Goal: Task Accomplishment & Management: Manage account settings

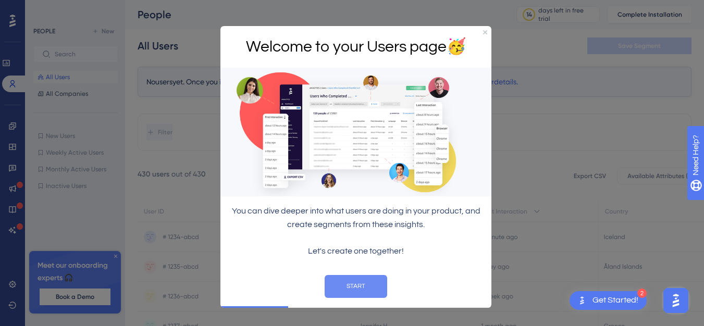
click at [339, 290] on button "START" at bounding box center [356, 286] width 63 height 23
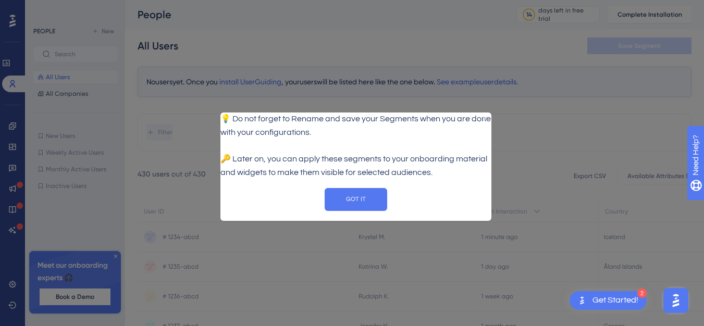
click at [489, 113] on div "💡 Do not forget to Rename and save your Segments when you are done with your co…" at bounding box center [356, 146] width 271 height 67
click at [374, 206] on button "GOT IT" at bounding box center [356, 199] width 63 height 23
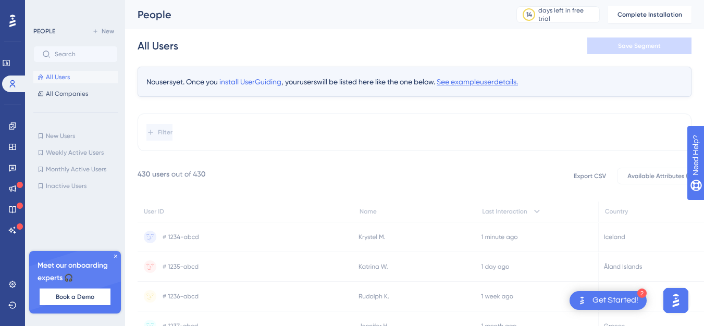
click at [495, 83] on span "See example user details." at bounding box center [477, 82] width 81 height 8
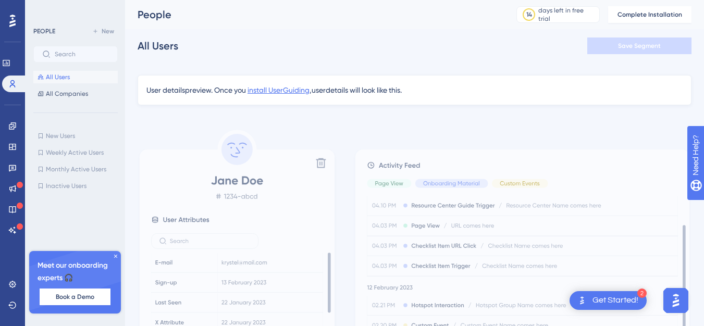
click at [277, 92] on span "install UserGuiding" at bounding box center [279, 90] width 62 height 8
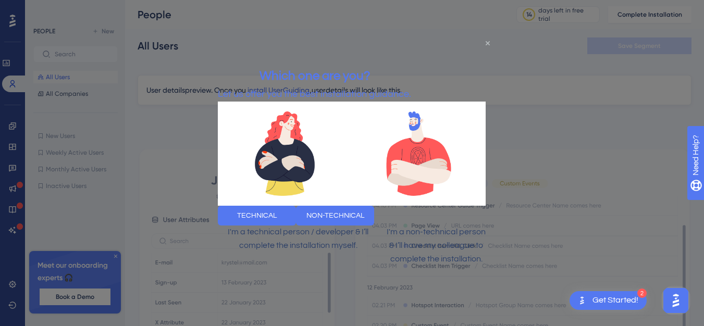
click at [487, 41] on icon "Close Preview" at bounding box center [488, 43] width 4 height 4
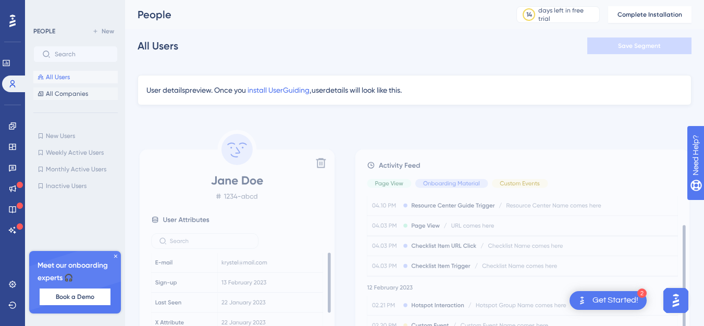
click at [58, 93] on span "All Companies" at bounding box center [67, 94] width 42 height 8
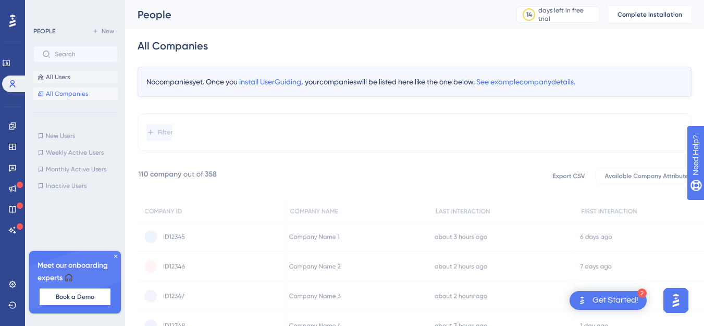
click at [85, 81] on button "All Users" at bounding box center [75, 77] width 84 height 13
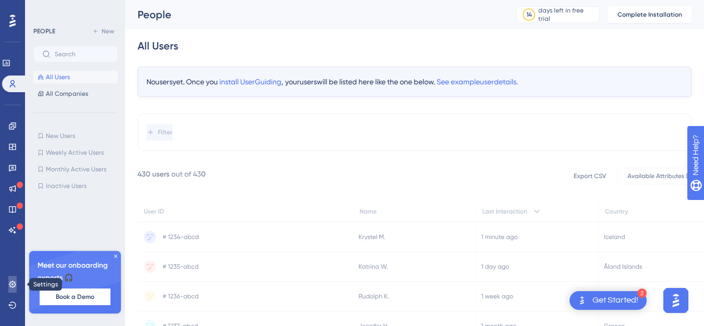
click at [9, 284] on icon at bounding box center [12, 285] width 8 height 8
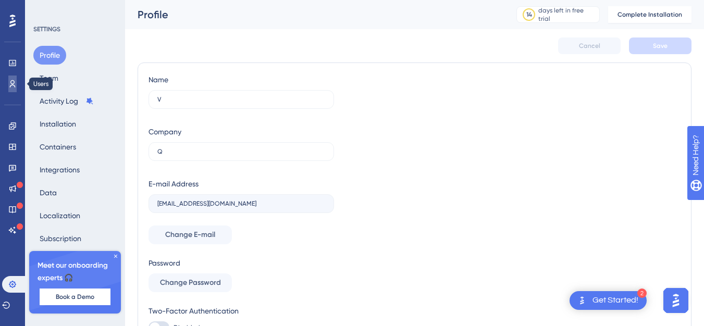
click at [13, 81] on icon at bounding box center [12, 84] width 8 height 8
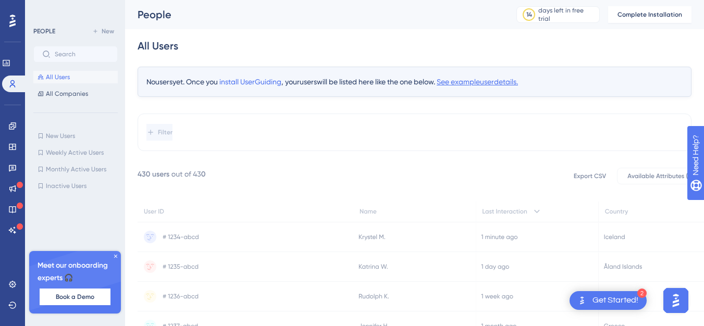
click at [496, 78] on span "See example user details." at bounding box center [477, 82] width 81 height 8
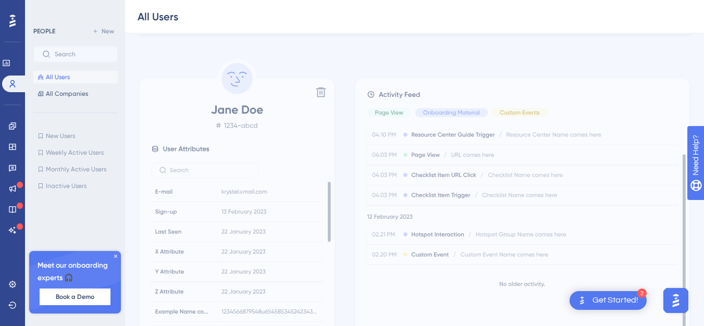
scroll to position [93, 0]
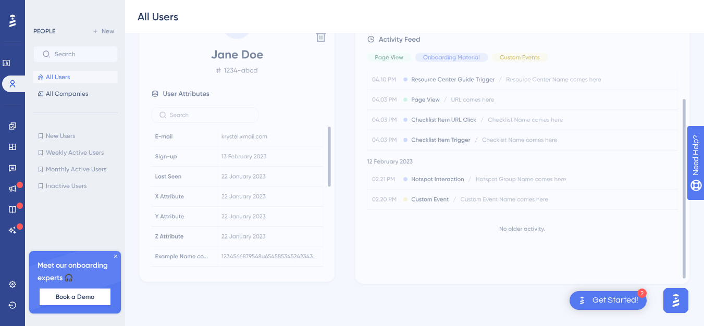
click at [117, 256] on icon at bounding box center [116, 256] width 6 height 6
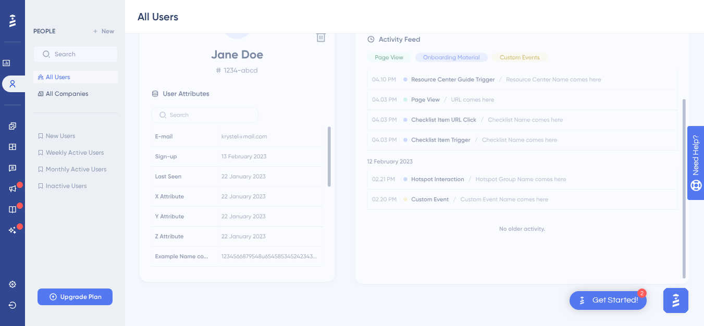
scroll to position [0, 0]
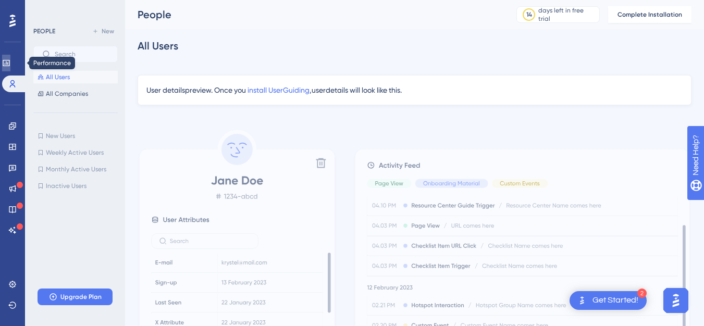
click at [10, 62] on icon at bounding box center [6, 63] width 8 height 8
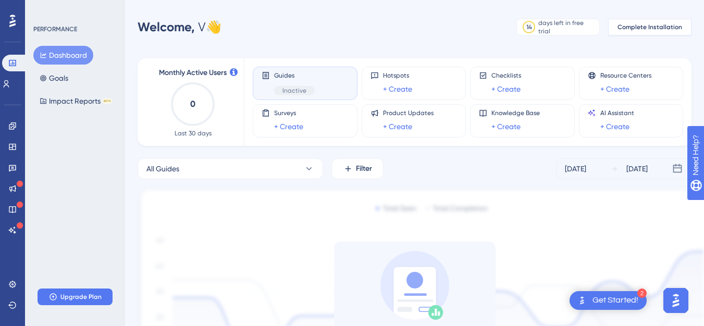
click at [647, 29] on span "Complete Installation" at bounding box center [650, 27] width 65 height 8
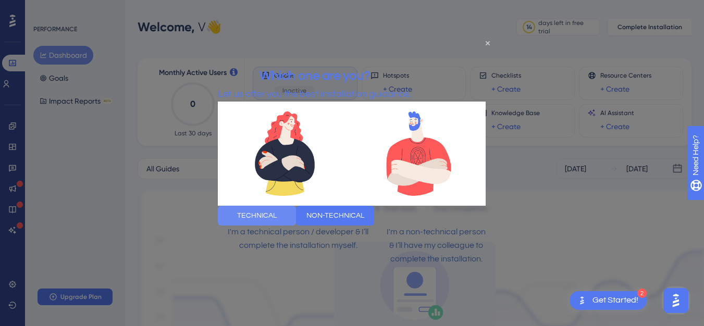
click at [278, 220] on button "TECHNICAL" at bounding box center [257, 216] width 78 height 20
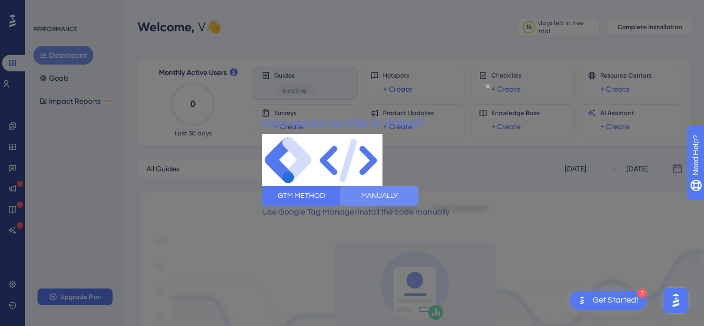
click at [412, 200] on button "MANUALLY" at bounding box center [379, 196] width 78 height 20
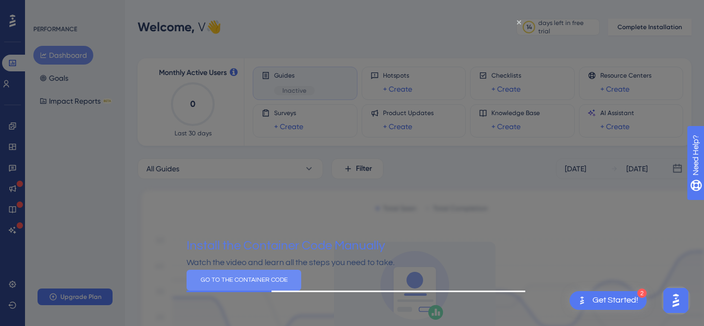
click at [301, 291] on button "GO TO THE CONTAINER CODE" at bounding box center [244, 280] width 115 height 21
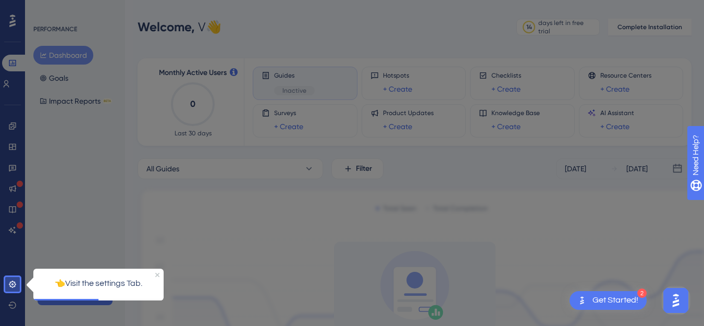
click at [90, 284] on p "👈Visit the settings Tab." at bounding box center [99, 284] width 114 height 14
click at [9, 287] on icon at bounding box center [12, 285] width 8 height 8
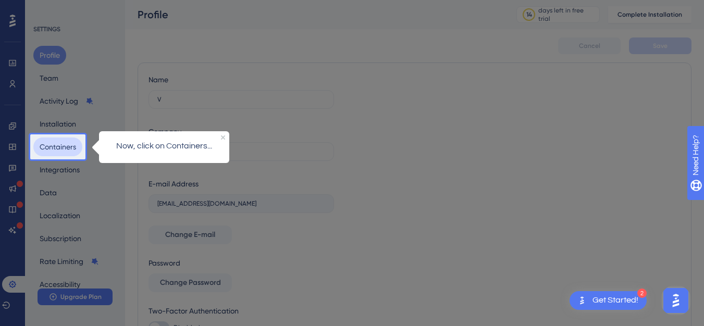
click at [62, 147] on button "Containers" at bounding box center [57, 147] width 49 height 19
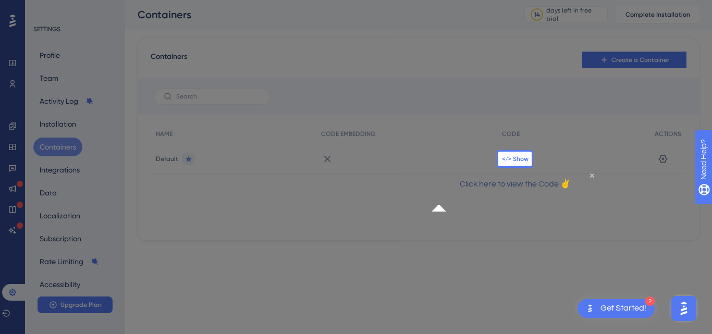
click at [512, 160] on span "</> Show" at bounding box center [515, 159] width 27 height 8
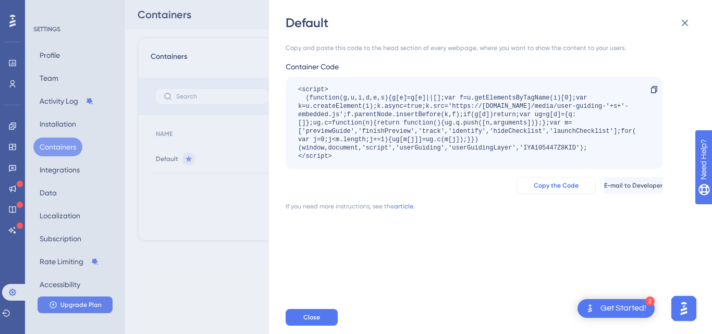
click at [529, 177] on button "Copy the Code" at bounding box center [556, 185] width 79 height 17
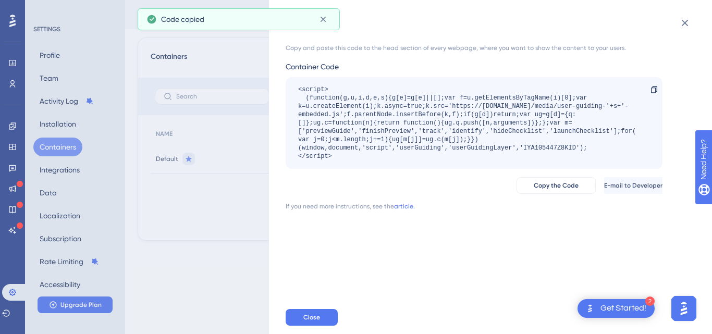
click at [5, 75] on div "Default Copy and paste this code to the head section of every webpage, where yo…" at bounding box center [356, 167] width 712 height 334
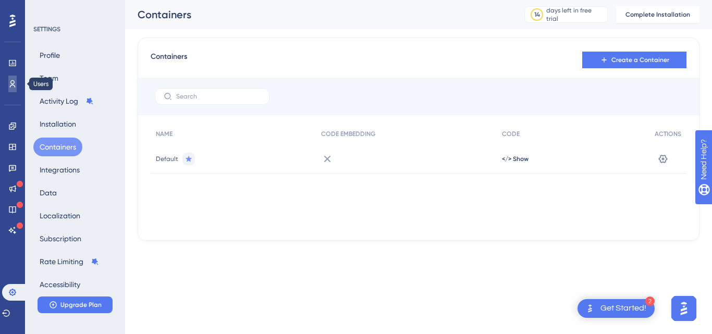
click at [10, 81] on icon at bounding box center [12, 84] width 8 height 8
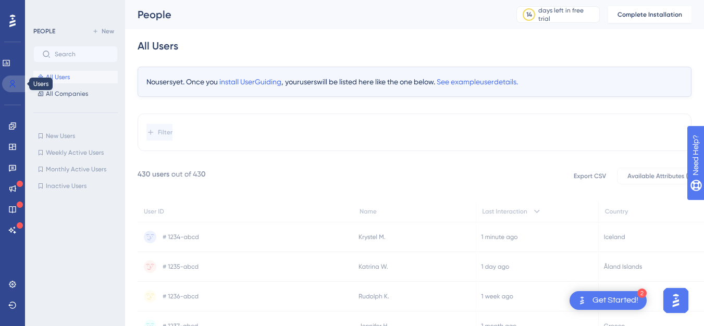
click at [12, 85] on icon at bounding box center [13, 83] width 6 height 7
click at [243, 84] on span "install UserGuiding" at bounding box center [251, 82] width 62 height 8
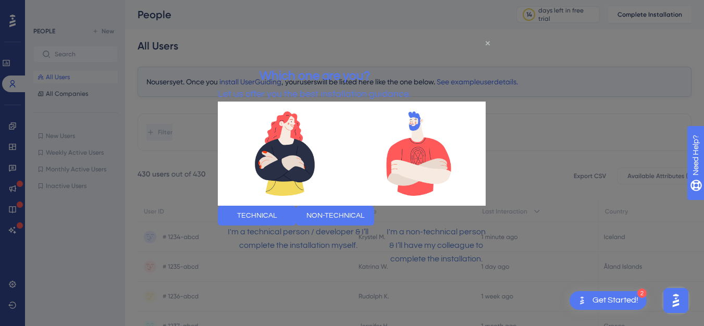
click at [490, 43] on icon "Close Preview" at bounding box center [488, 43] width 4 height 4
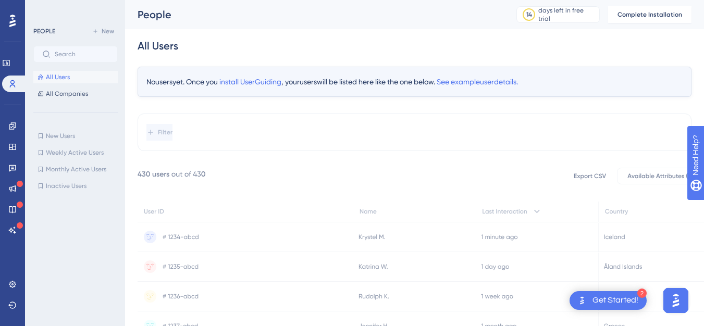
click at [323, 106] on div "No users yet. Once you install UserGuiding , your users will be listed here lik…" at bounding box center [415, 237] width 554 height 340
click at [258, 82] on span "install UserGuiding" at bounding box center [251, 82] width 62 height 8
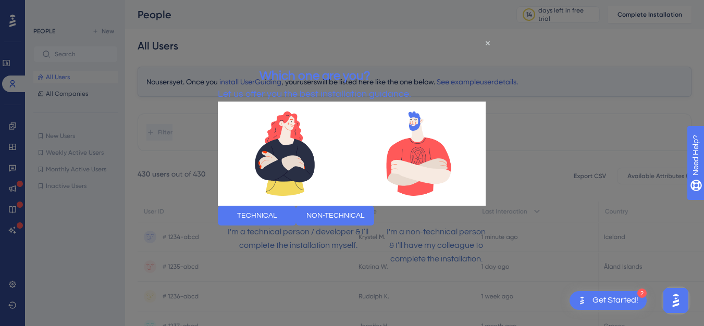
click at [411, 66] on div "Which one are you? Let us offer you the best installation guidance." at bounding box center [314, 83] width 193 height 35
click at [486, 44] on icon "Close Preview" at bounding box center [488, 43] width 4 height 4
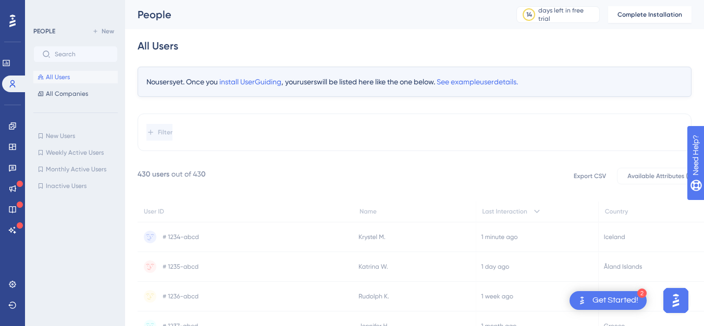
click at [53, 80] on span "All Users" at bounding box center [58, 77] width 24 height 8
click at [104, 62] on label at bounding box center [75, 54] width 84 height 17
click at [10, 129] on icon at bounding box center [12, 126] width 7 height 7
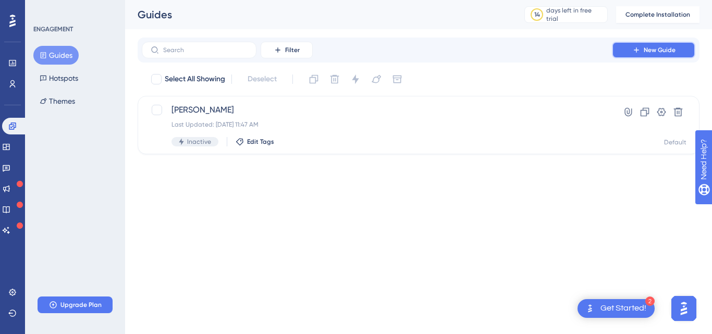
click at [650, 47] on span "New Guide" at bounding box center [660, 50] width 32 height 8
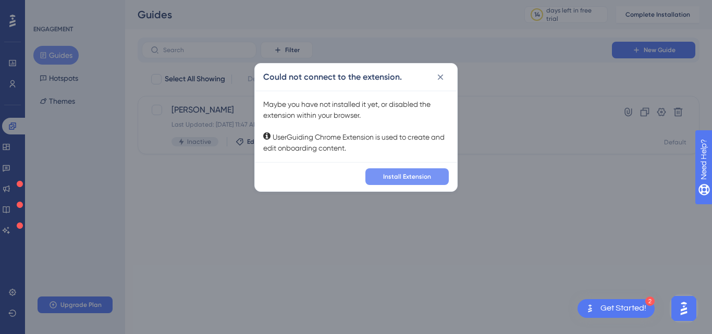
click at [393, 175] on span "Install Extension" at bounding box center [407, 177] width 48 height 8
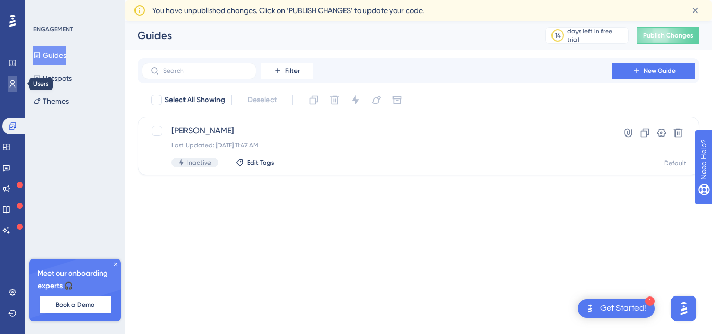
click at [17, 86] on link at bounding box center [12, 84] width 8 height 17
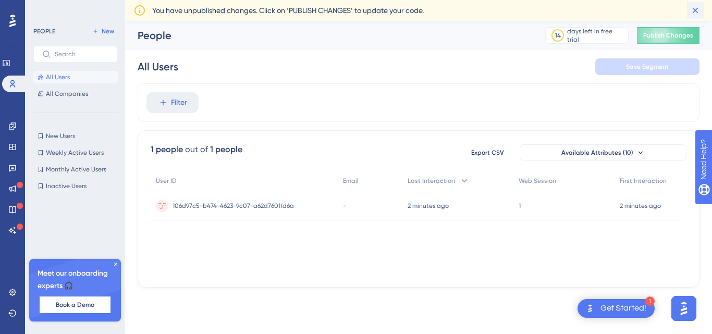
click at [701, 8] on icon at bounding box center [695, 10] width 10 height 10
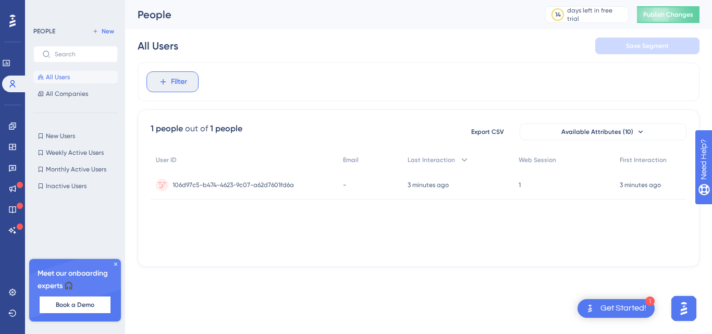
click at [184, 76] on span "Filter" at bounding box center [179, 82] width 16 height 13
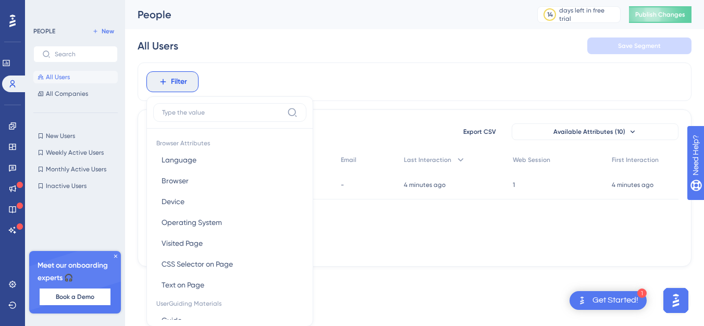
click at [369, 213] on div "User ID Email Last Interaction Web Session First Interaction 106d97c5-b474-4623…" at bounding box center [415, 202] width 528 height 104
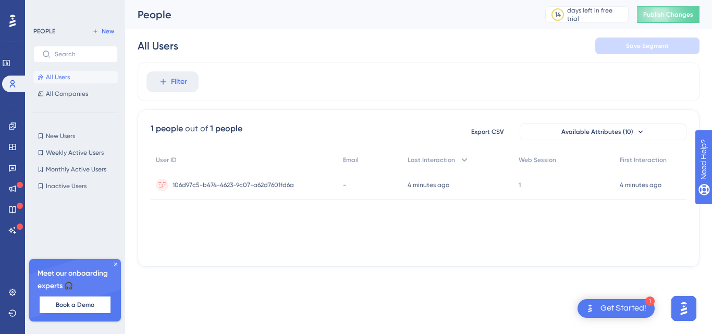
click at [117, 264] on icon at bounding box center [116, 264] width 6 height 6
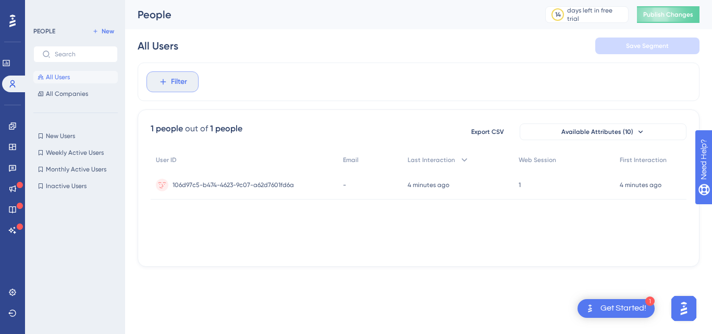
click at [166, 88] on button "Filter" at bounding box center [173, 81] width 52 height 21
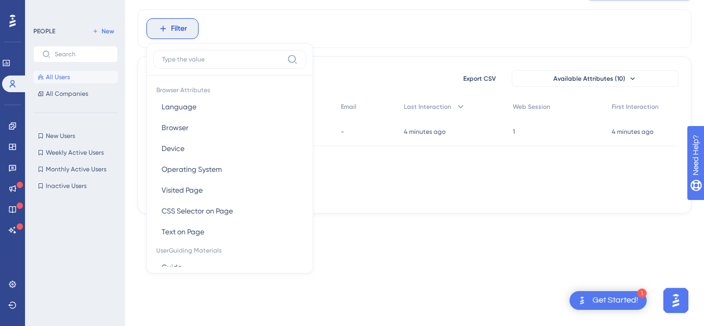
click at [285, 20] on div "Filter Browser Attributes Language Language Browser Browser Device Device Opera…" at bounding box center [415, 28] width 554 height 39
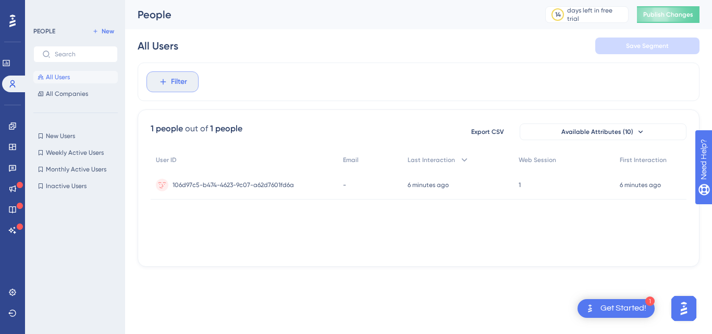
click at [158, 89] on button "Filter" at bounding box center [173, 81] width 52 height 21
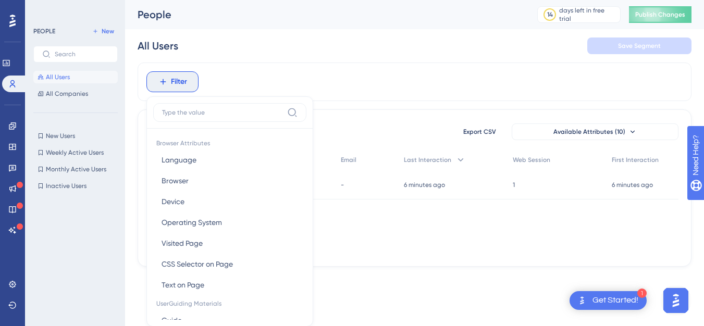
scroll to position [48, 0]
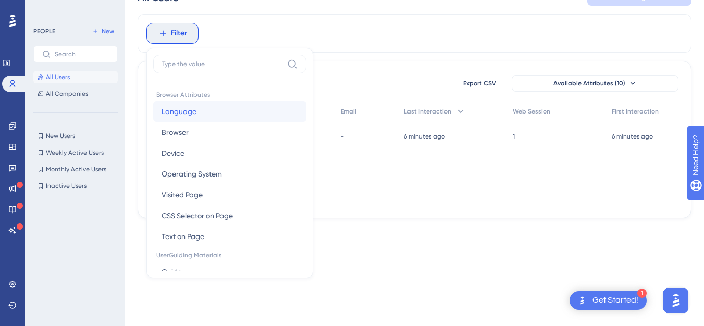
click at [206, 111] on button "Language Language" at bounding box center [229, 111] width 153 height 21
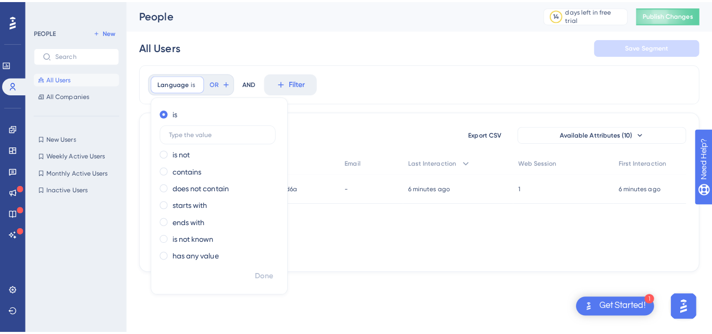
scroll to position [0, 0]
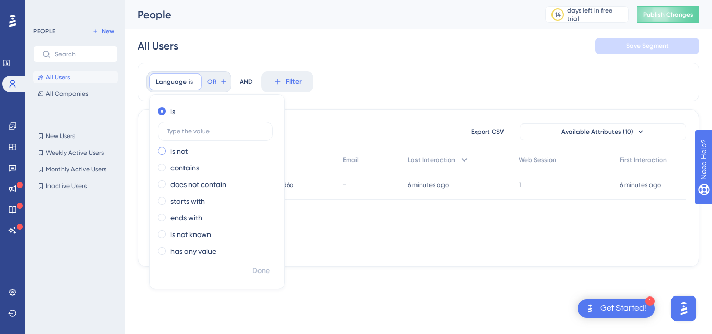
click at [180, 151] on label "is not" at bounding box center [179, 151] width 17 height 13
click at [181, 152] on label at bounding box center [215, 148] width 115 height 19
click at [181, 152] on input "text" at bounding box center [215, 147] width 97 height 7
click at [300, 80] on span "Filter" at bounding box center [305, 82] width 16 height 13
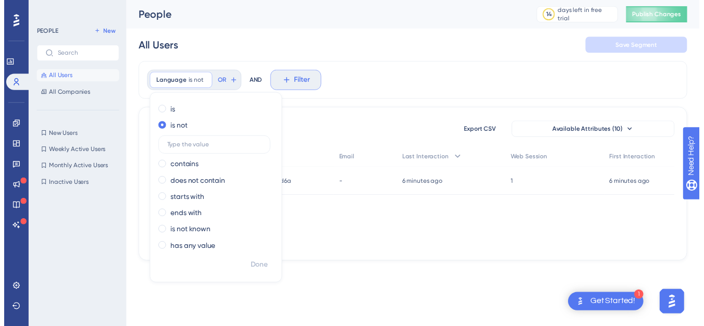
scroll to position [48, 0]
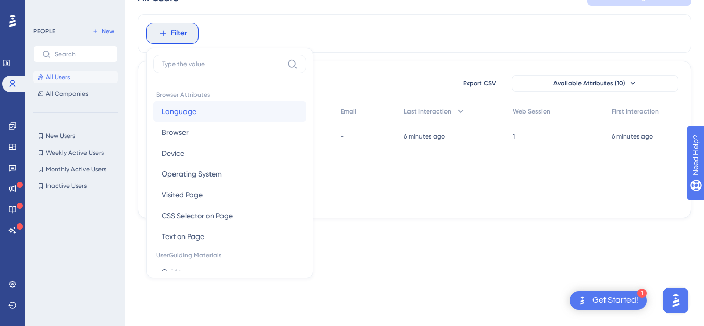
click at [163, 108] on span "Language" at bounding box center [179, 111] width 35 height 13
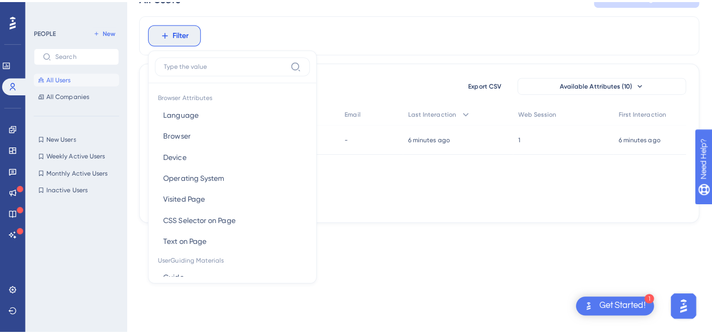
scroll to position [0, 0]
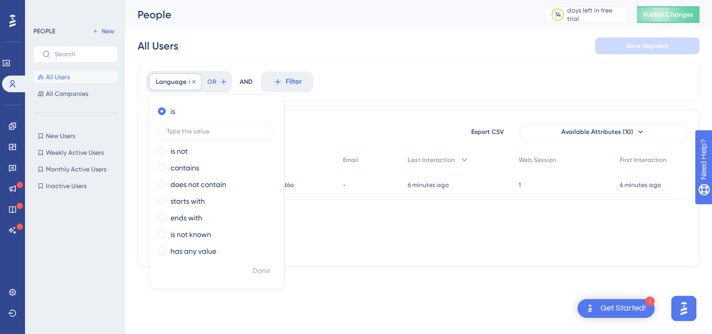
click at [183, 74] on div "Language is Remove" at bounding box center [175, 82] width 53 height 17
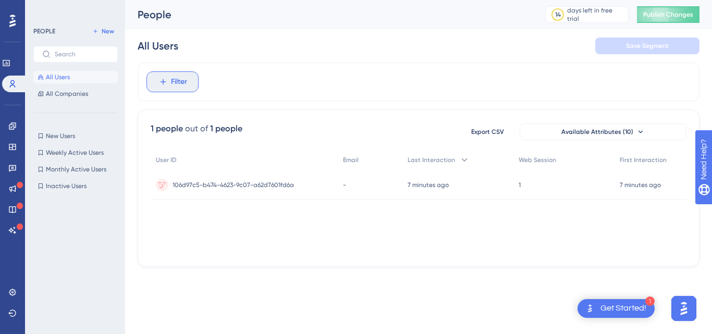
click at [187, 79] on button "Filter" at bounding box center [173, 81] width 52 height 21
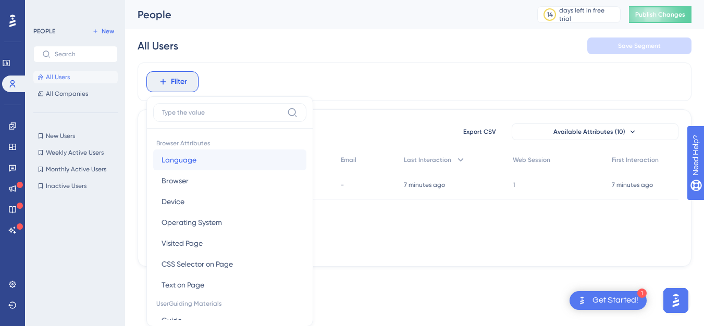
click at [188, 160] on span "Language" at bounding box center [179, 160] width 35 height 13
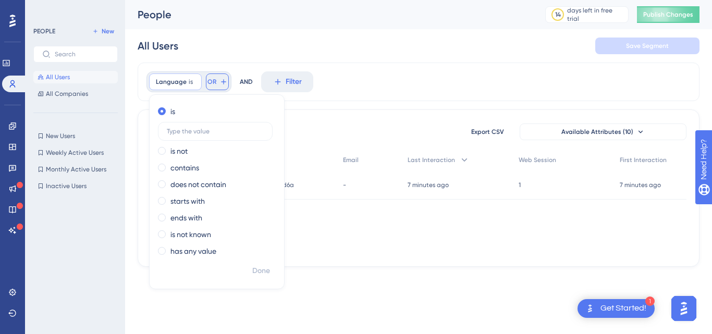
click at [214, 82] on span "OR" at bounding box center [212, 82] width 9 height 8
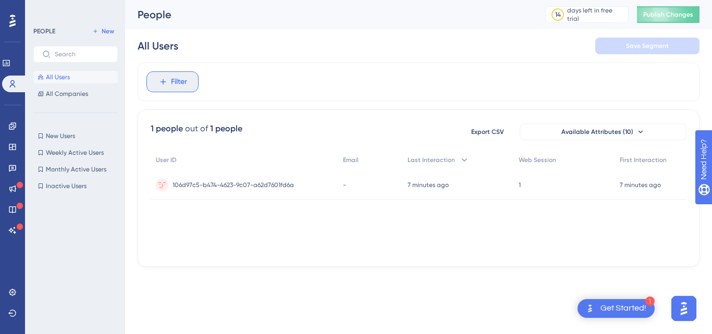
click at [182, 80] on span "Filter" at bounding box center [179, 82] width 16 height 13
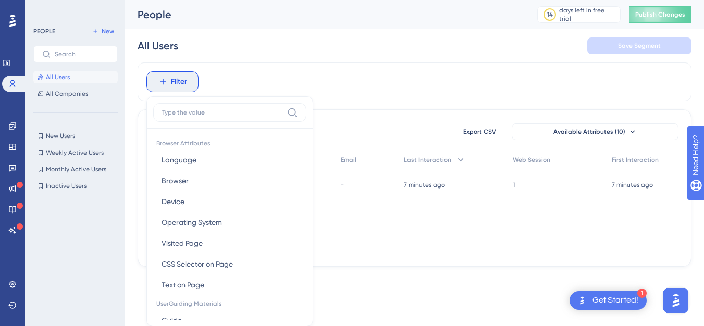
scroll to position [48, 0]
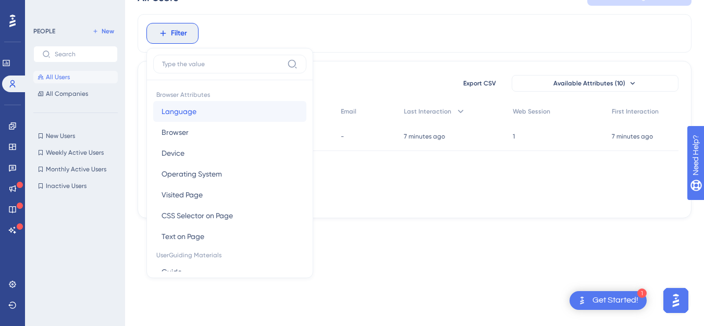
click at [186, 107] on span "Language" at bounding box center [179, 111] width 35 height 13
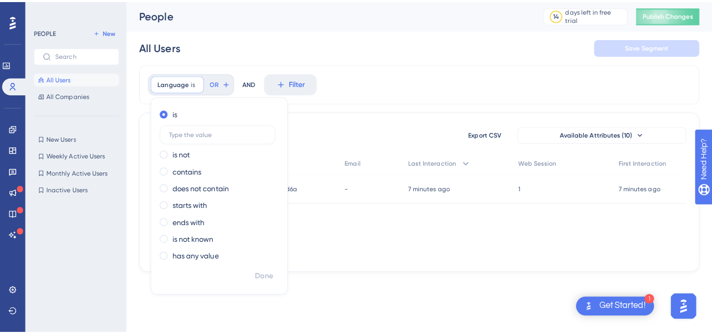
scroll to position [0, 0]
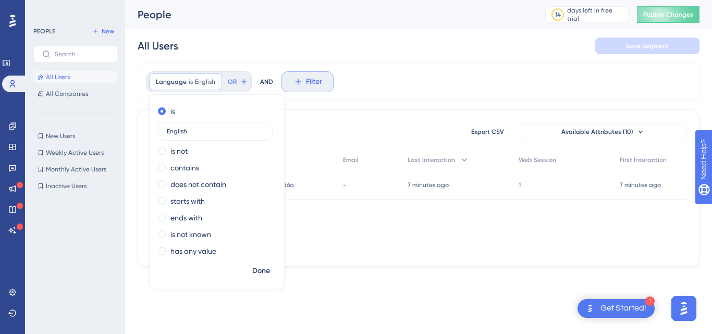
type input "English"
click at [309, 91] on button "Filter" at bounding box center [308, 81] width 52 height 21
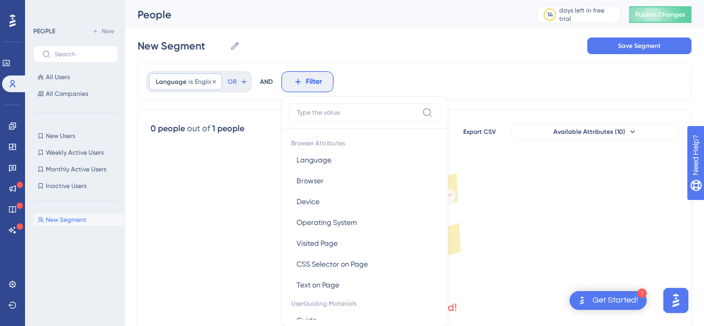
click at [184, 82] on span "Language" at bounding box center [171, 82] width 31 height 8
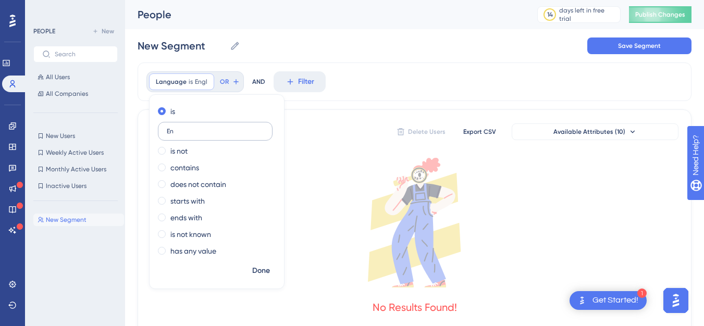
type input "E"
click at [193, 80] on icon at bounding box center [194, 82] width 6 height 6
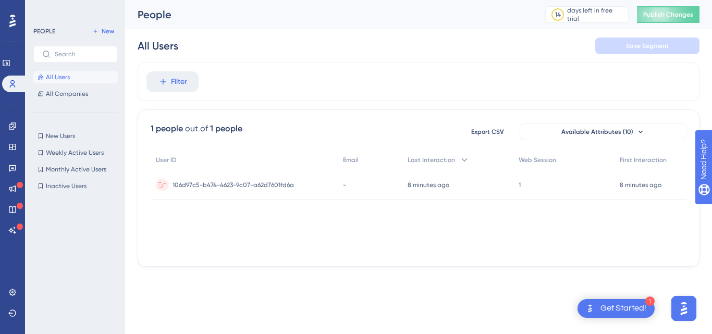
click at [243, 189] on span "106d97c5-b474-4623-9c07-a62d7601fd6a" at bounding box center [233, 185] width 121 height 8
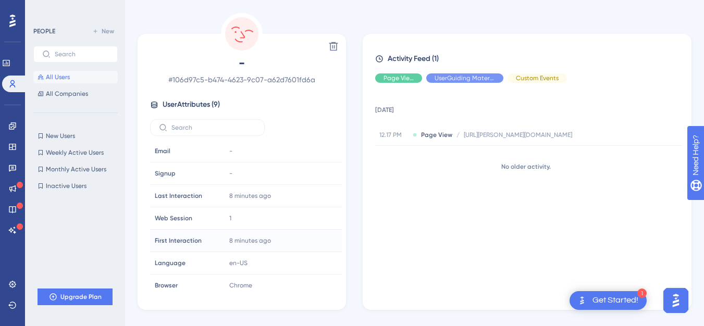
scroll to position [18, 0]
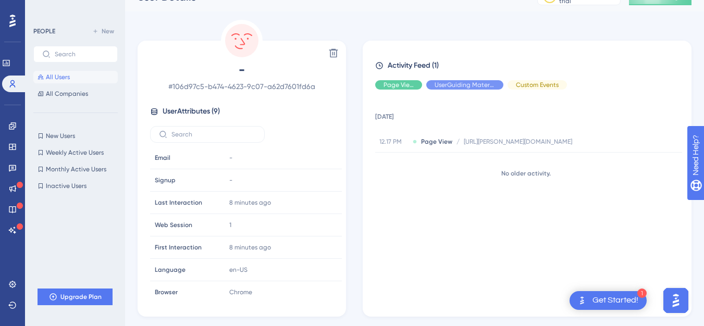
click at [102, 77] on button "All Users" at bounding box center [75, 77] width 84 height 13
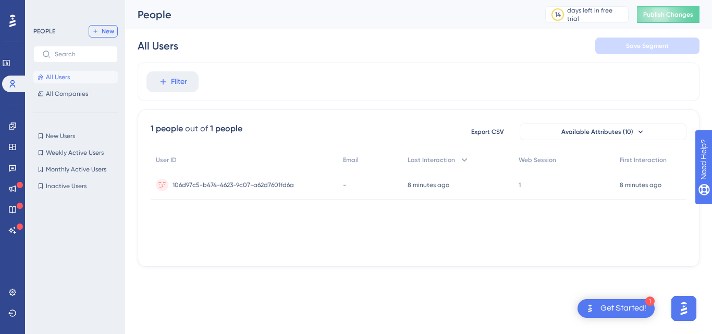
click at [103, 33] on span "New" at bounding box center [108, 31] width 13 height 8
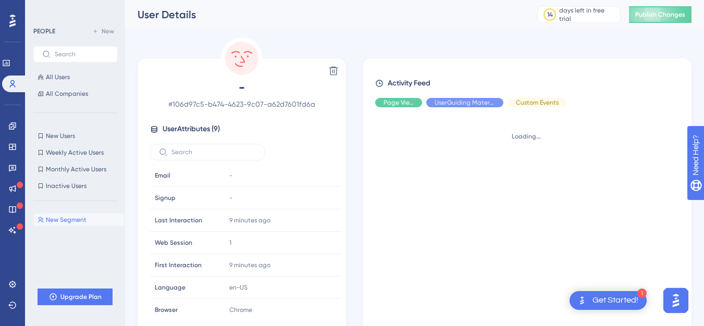
scroll to position [18, 0]
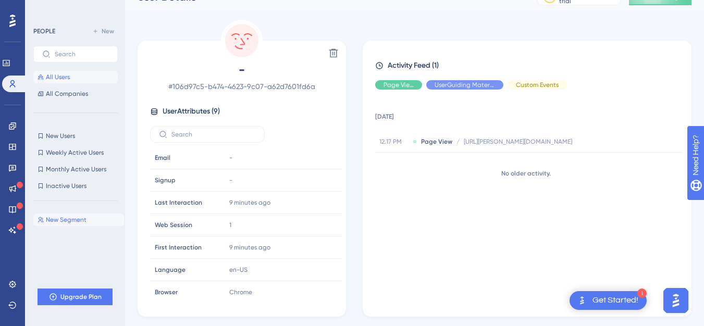
click at [84, 81] on button "All Users" at bounding box center [75, 77] width 84 height 13
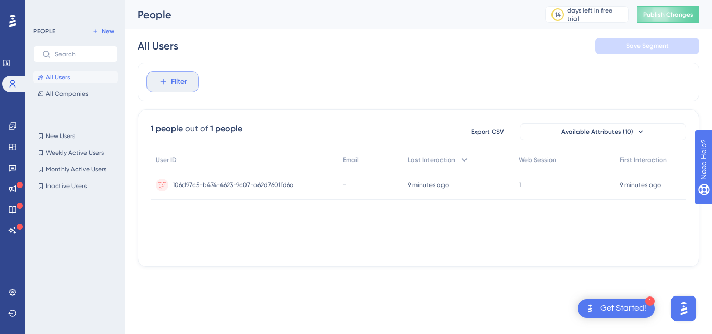
click at [168, 87] on button "Filter" at bounding box center [173, 81] width 52 height 21
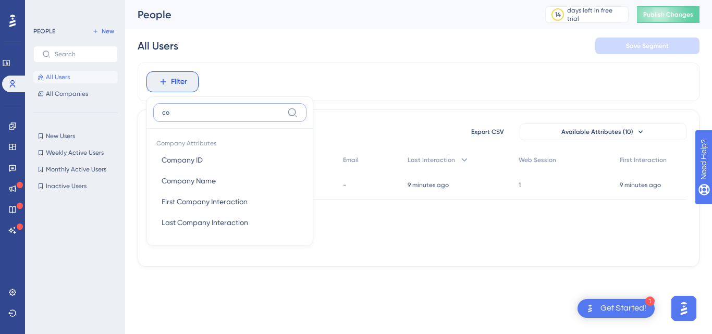
type input "c"
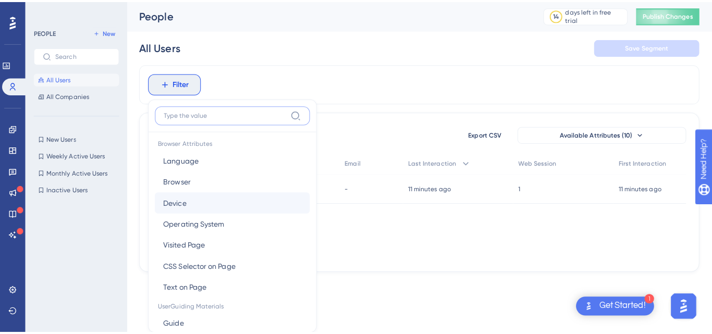
scroll to position [3, 0]
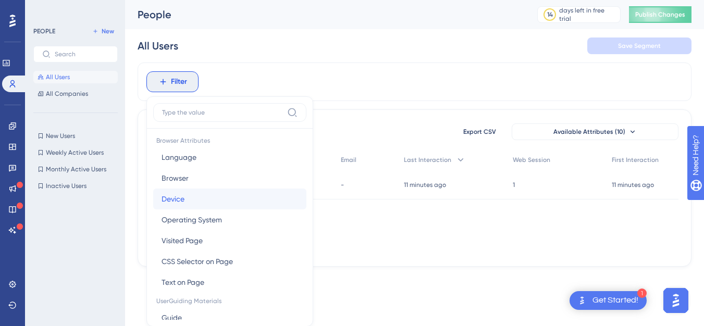
click at [171, 197] on span "Device" at bounding box center [173, 199] width 23 height 13
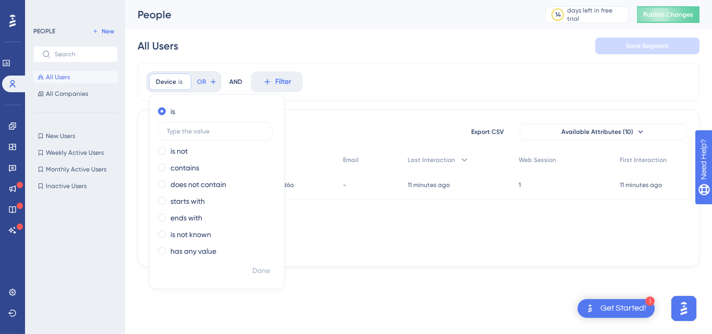
click at [163, 118] on div "is" at bounding box center [215, 122] width 114 height 35
click at [163, 116] on div "is" at bounding box center [215, 111] width 114 height 13
click at [176, 132] on input "text" at bounding box center [215, 131] width 97 height 7
click at [200, 132] on input "chrome" at bounding box center [215, 131] width 97 height 7
type input "chrome"
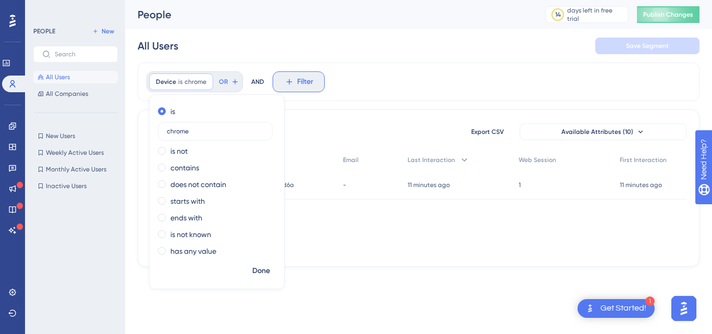
click at [307, 87] on span "Filter" at bounding box center [305, 82] width 16 height 13
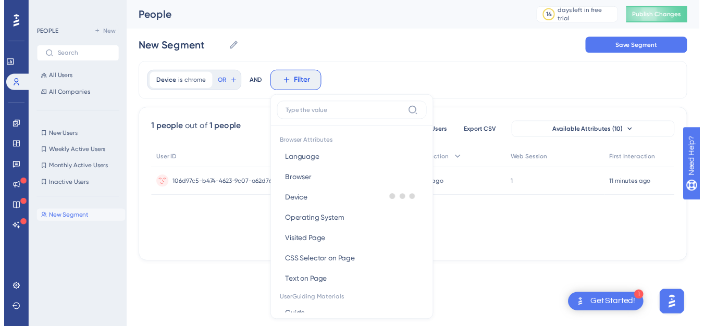
scroll to position [26, 0]
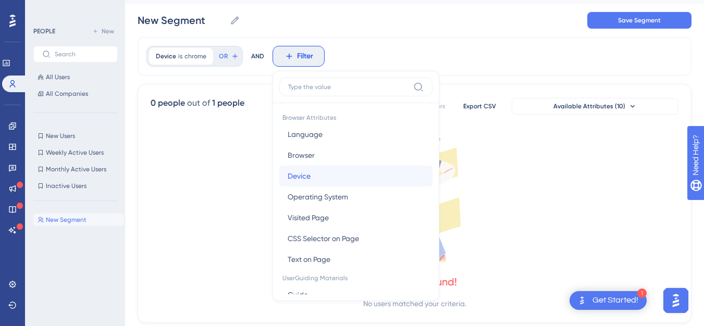
click at [313, 172] on button "Device Device" at bounding box center [355, 176] width 153 height 21
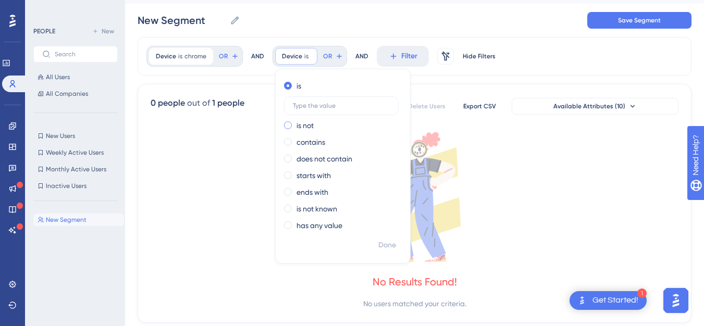
click at [307, 128] on label "is not" at bounding box center [305, 125] width 17 height 13
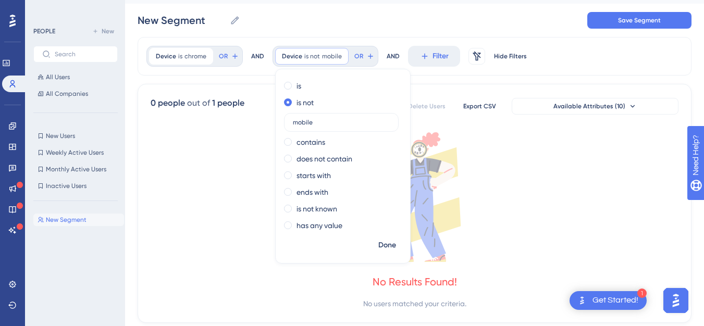
type input "mobile"
click at [465, 78] on div "Device is chrome chrome Remove OR AND Device is not mobile mobile Remove is is …" at bounding box center [415, 180] width 554 height 286
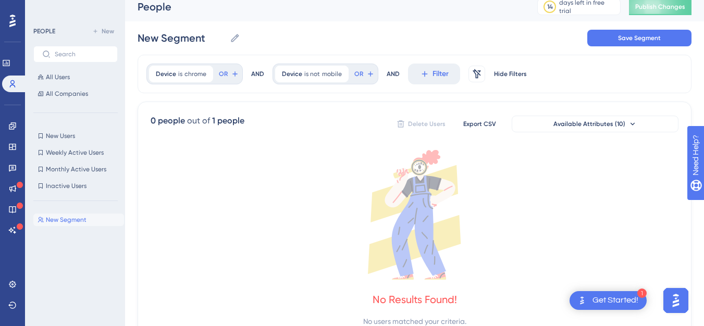
scroll to position [0, 0]
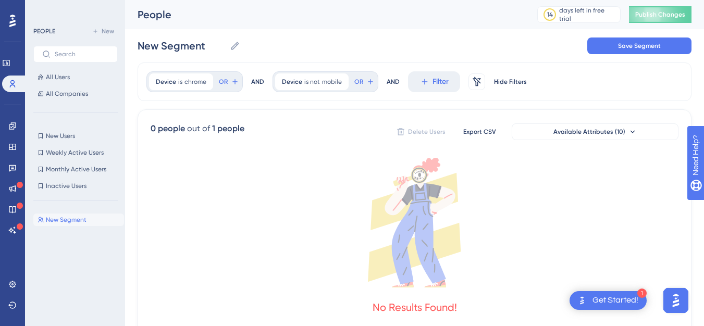
click at [60, 223] on span "New Segment" at bounding box center [66, 220] width 41 height 8
click at [68, 222] on span "New Segment" at bounding box center [66, 220] width 41 height 8
click at [629, 135] on icon at bounding box center [633, 132] width 8 height 8
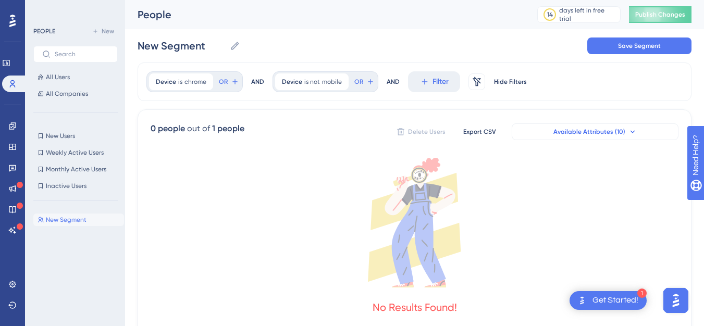
scroll to position [27, 0]
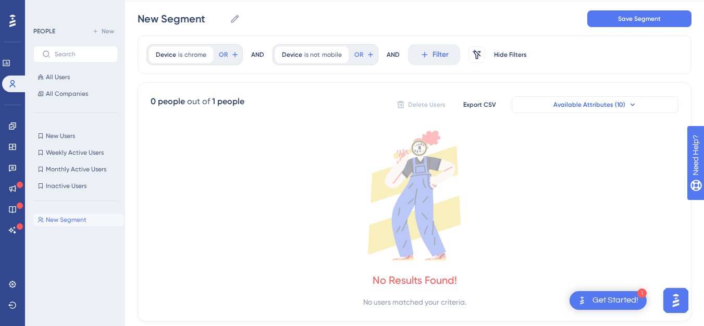
click at [632, 103] on icon at bounding box center [633, 105] width 8 height 8
click at [603, 103] on span "Available Attributes (10)" at bounding box center [590, 105] width 72 height 8
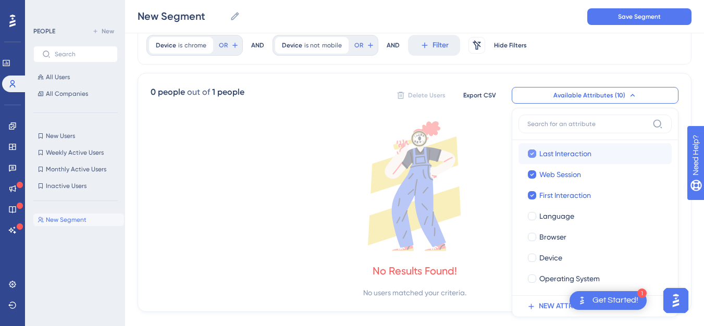
scroll to position [40, 0]
